Goal: Task Accomplishment & Management: Complete application form

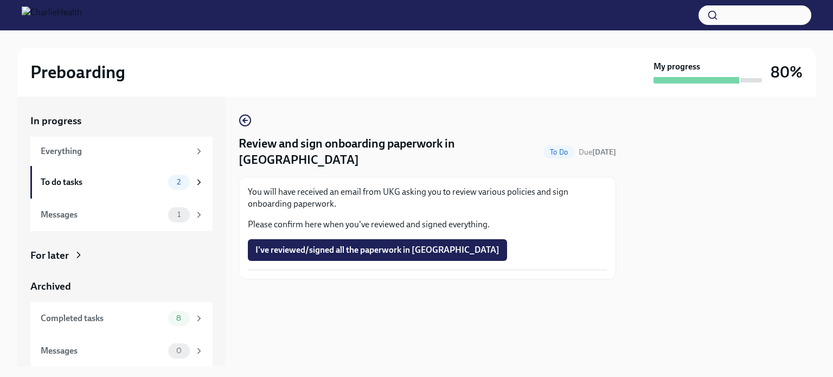
click at [248, 126] on icon "button" at bounding box center [245, 120] width 13 height 13
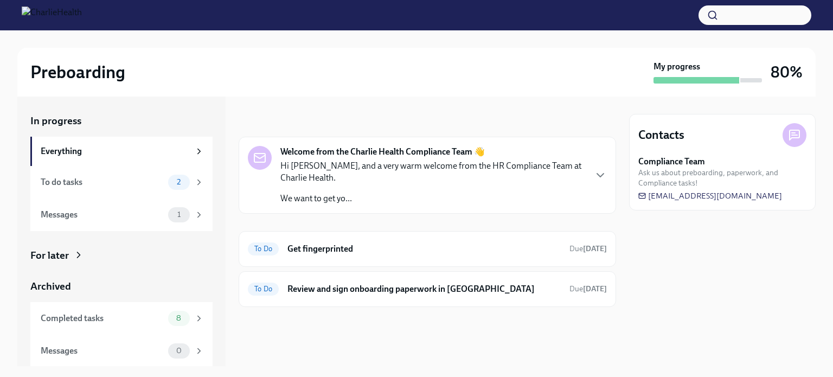
click at [152, 184] on div "To do tasks" at bounding box center [102, 182] width 123 height 12
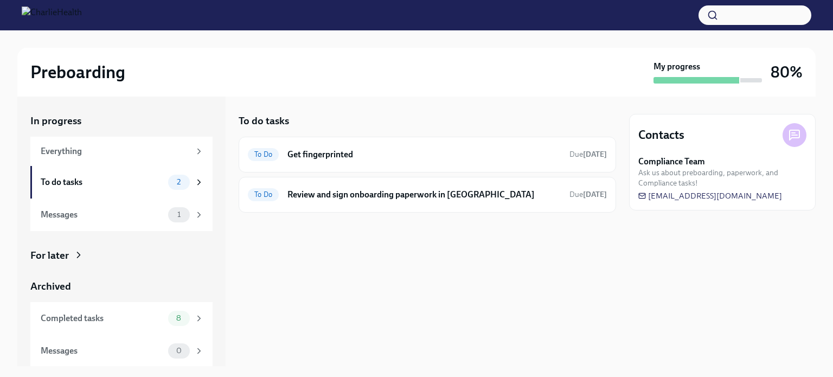
click at [445, 161] on div "To Do Get fingerprinted Due [DATE]" at bounding box center [427, 154] width 359 height 17
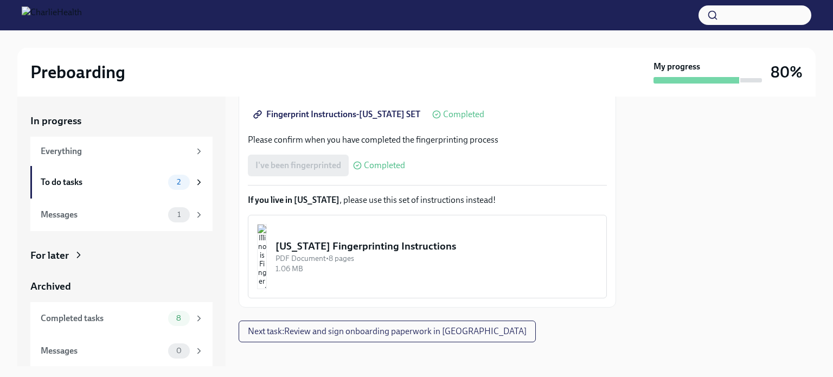
scroll to position [291, 0]
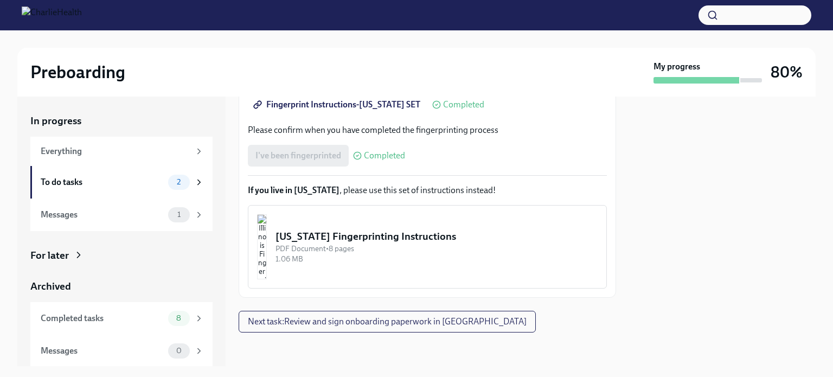
click at [377, 330] on button "Next task : Review and sign onboarding paperwork in [GEOGRAPHIC_DATA]" at bounding box center [387, 322] width 297 height 22
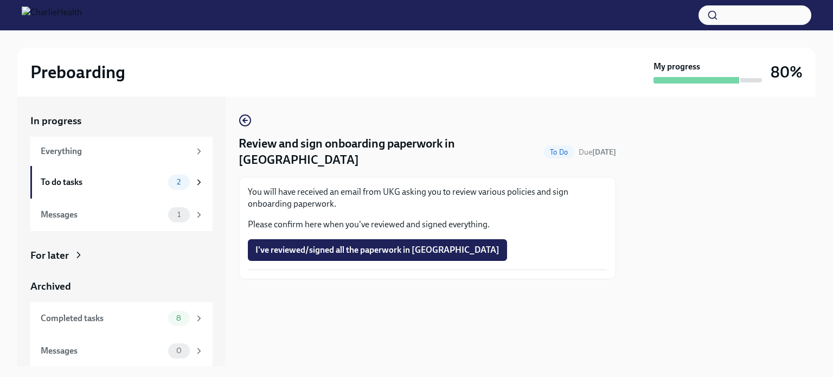
click at [394, 243] on button "I've reviewed/signed all the paperwork in [GEOGRAPHIC_DATA]" at bounding box center [377, 250] width 259 height 22
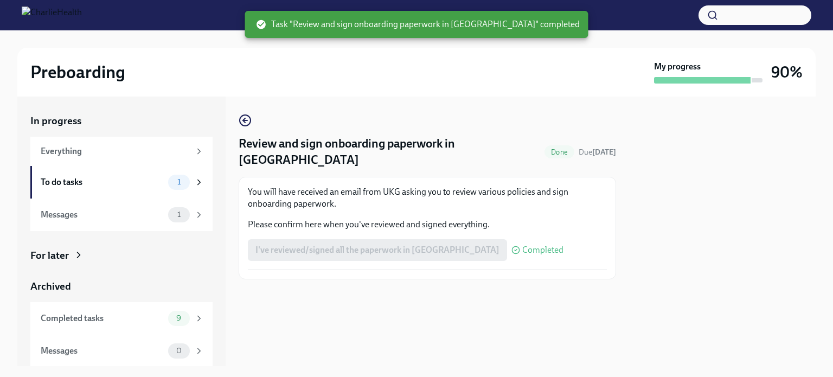
click at [245, 120] on icon "button" at bounding box center [245, 120] width 4 height 0
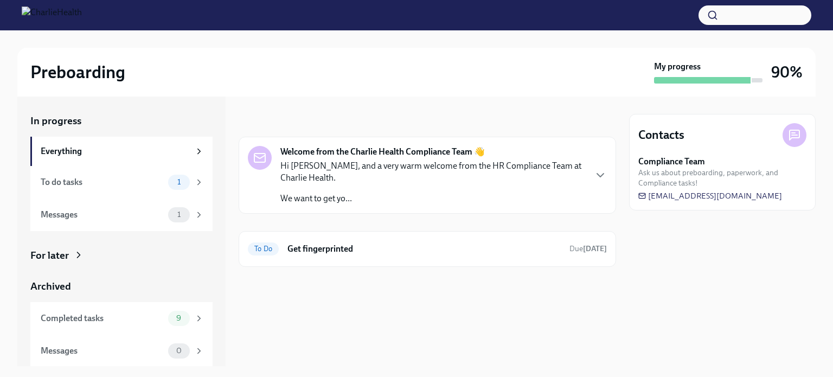
click at [368, 253] on h6 "Get fingerprinted" at bounding box center [423, 249] width 273 height 12
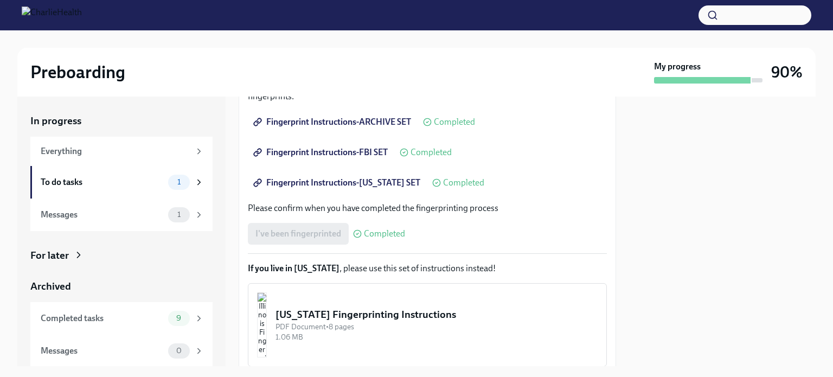
scroll to position [256, 0]
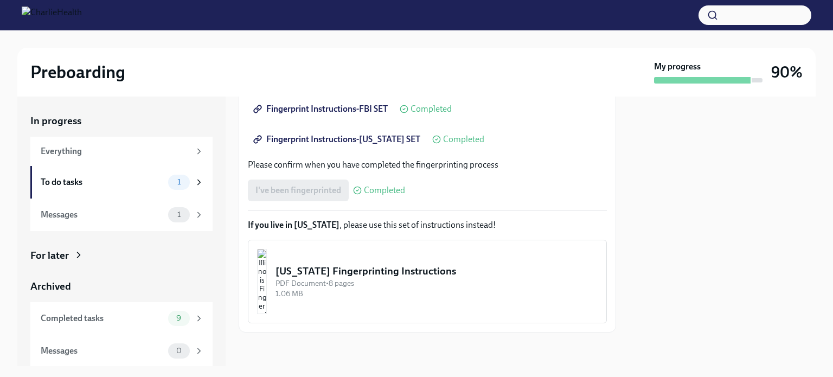
click at [148, 220] on div "Messages" at bounding box center [102, 215] width 123 height 12
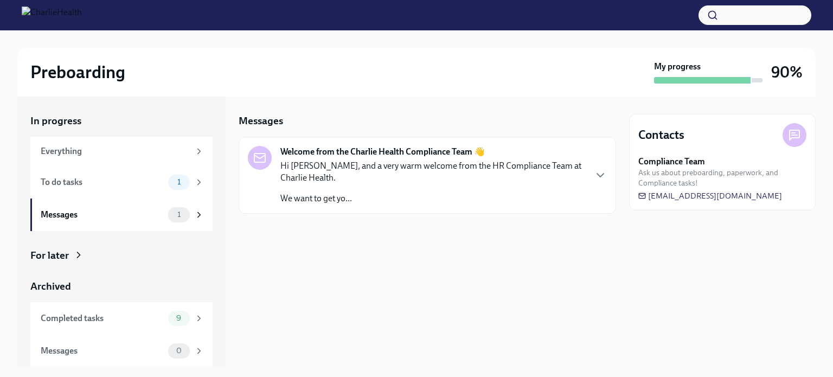
click at [382, 193] on p "We want to get yo..." at bounding box center [432, 199] width 305 height 12
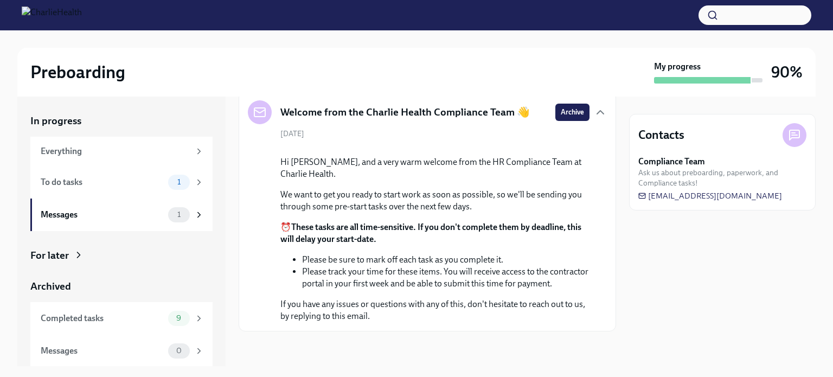
scroll to position [143, 0]
click at [117, 328] on div "Completed tasks 9" at bounding box center [121, 318] width 182 height 33
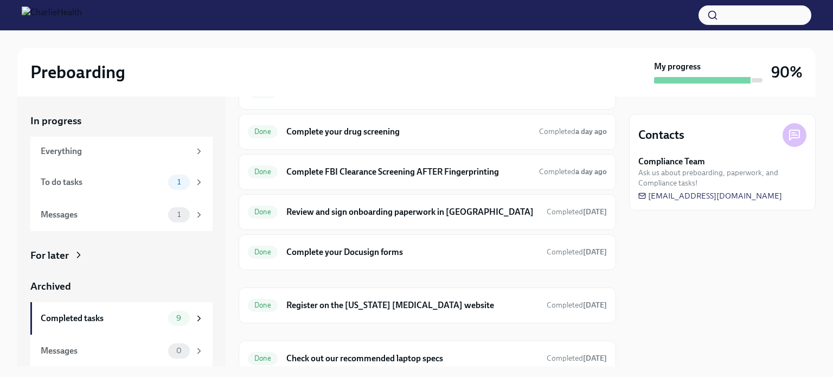
scroll to position [143, 0]
click at [179, 154] on div "Everything" at bounding box center [115, 151] width 149 height 12
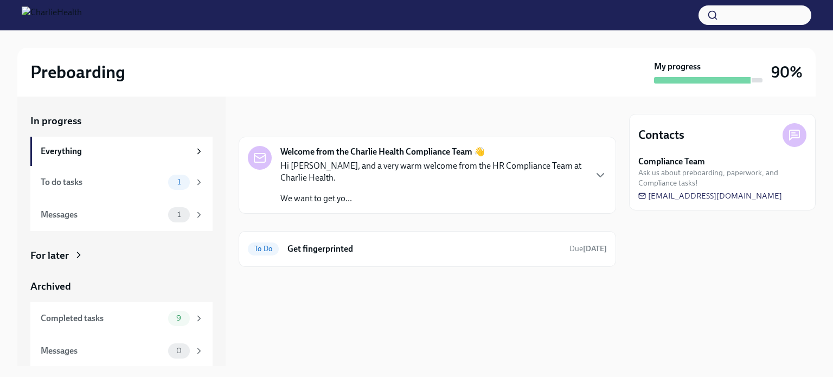
click at [372, 252] on h6 "Get fingerprinted" at bounding box center [423, 249] width 273 height 12
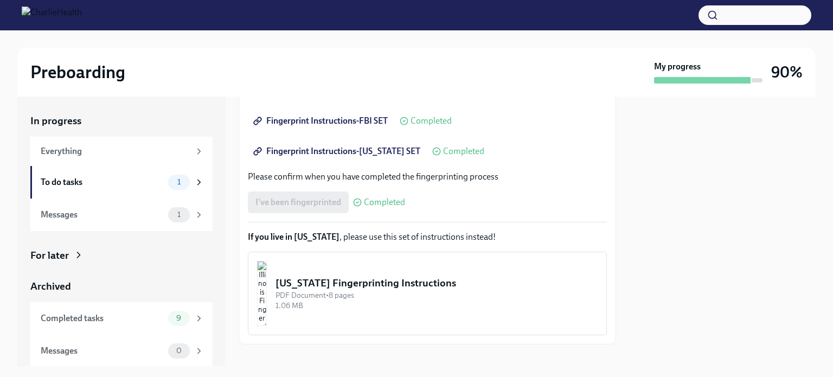
scroll to position [249, 0]
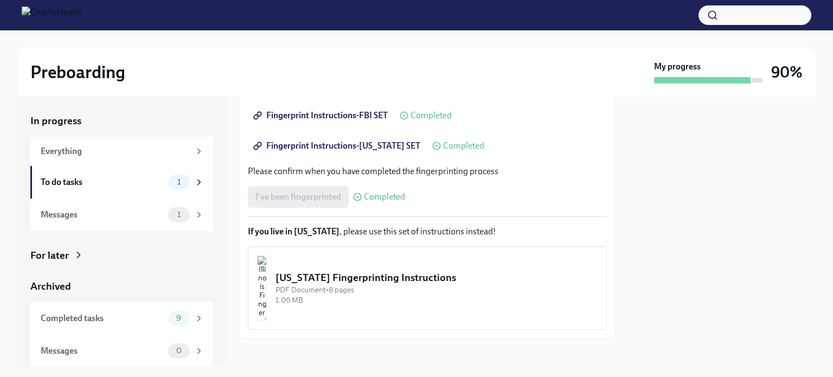
click at [306, 199] on div "I've been fingerprinted Completed" at bounding box center [326, 197] width 157 height 22
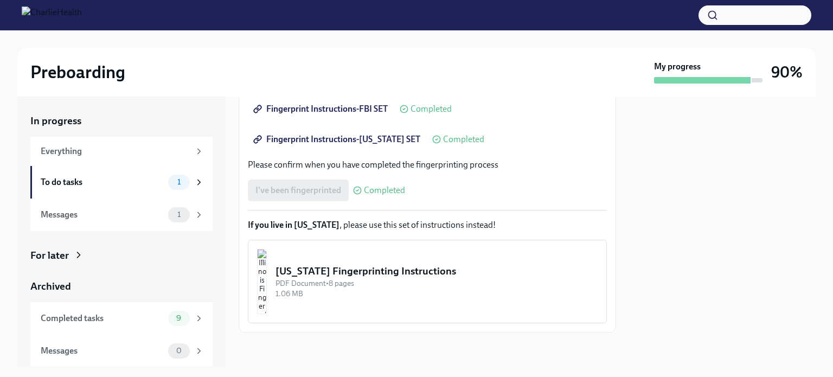
click at [401, 290] on div "1.06 MB" at bounding box center [437, 294] width 322 height 10
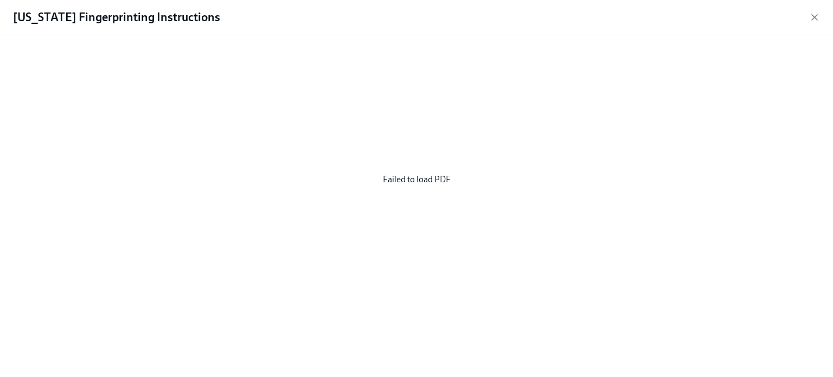
click at [811, 15] on icon "button" at bounding box center [814, 17] width 11 height 11
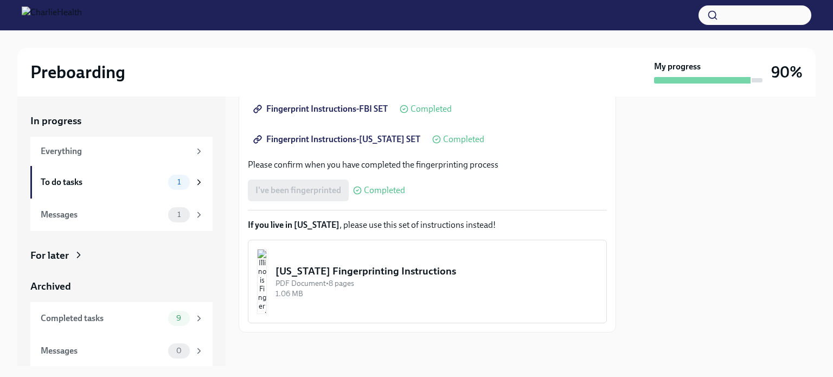
click at [130, 154] on div "Everything" at bounding box center [115, 151] width 149 height 12
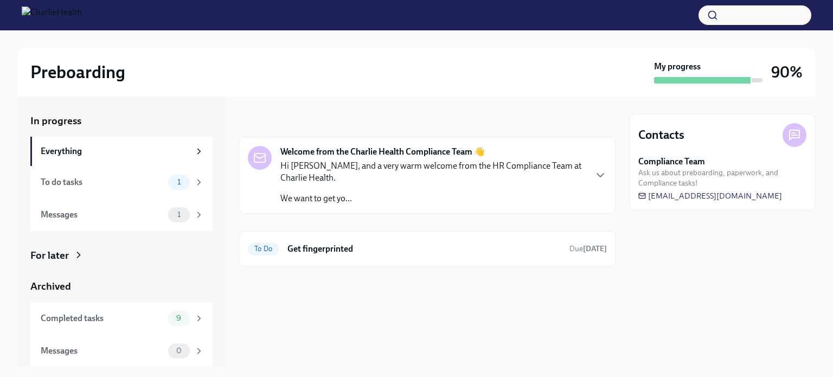
scroll to position [1, 0]
click at [171, 283] on div "Archived" at bounding box center [121, 286] width 182 height 14
